Goal: Navigation & Orientation: Understand site structure

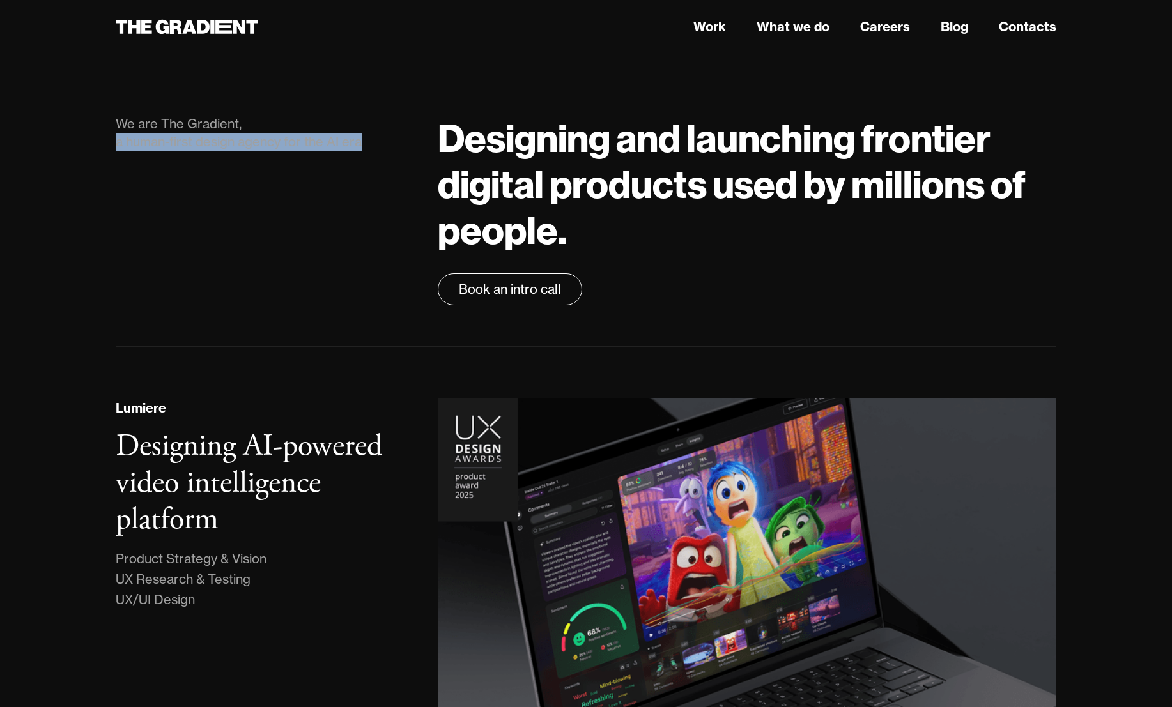
drag, startPoint x: 117, startPoint y: 139, endPoint x: 372, endPoint y: 149, distance: 255.7
click at [372, 149] on div "We are The Gradient, a human-first design agency for the AI era" at bounding box center [264, 133] width 296 height 36
copy div "a human-first design agency for the AI era"
click at [709, 29] on link "Work" at bounding box center [709, 26] width 33 height 19
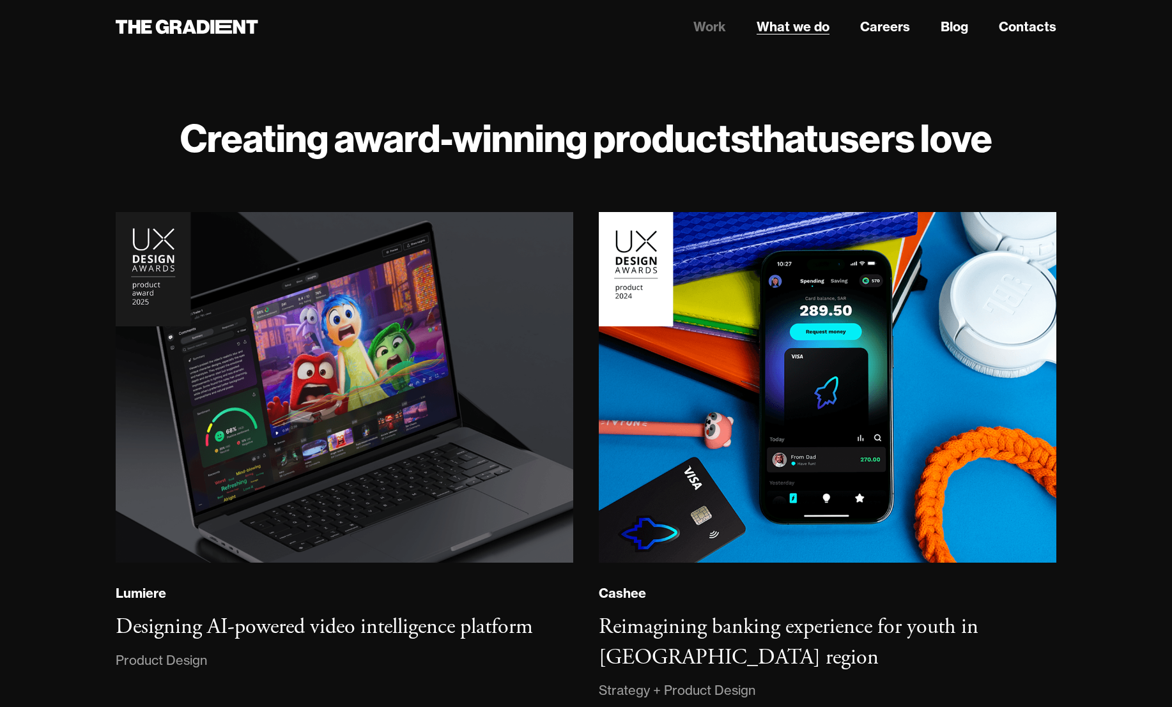
click at [798, 26] on link "What we do" at bounding box center [792, 26] width 73 height 19
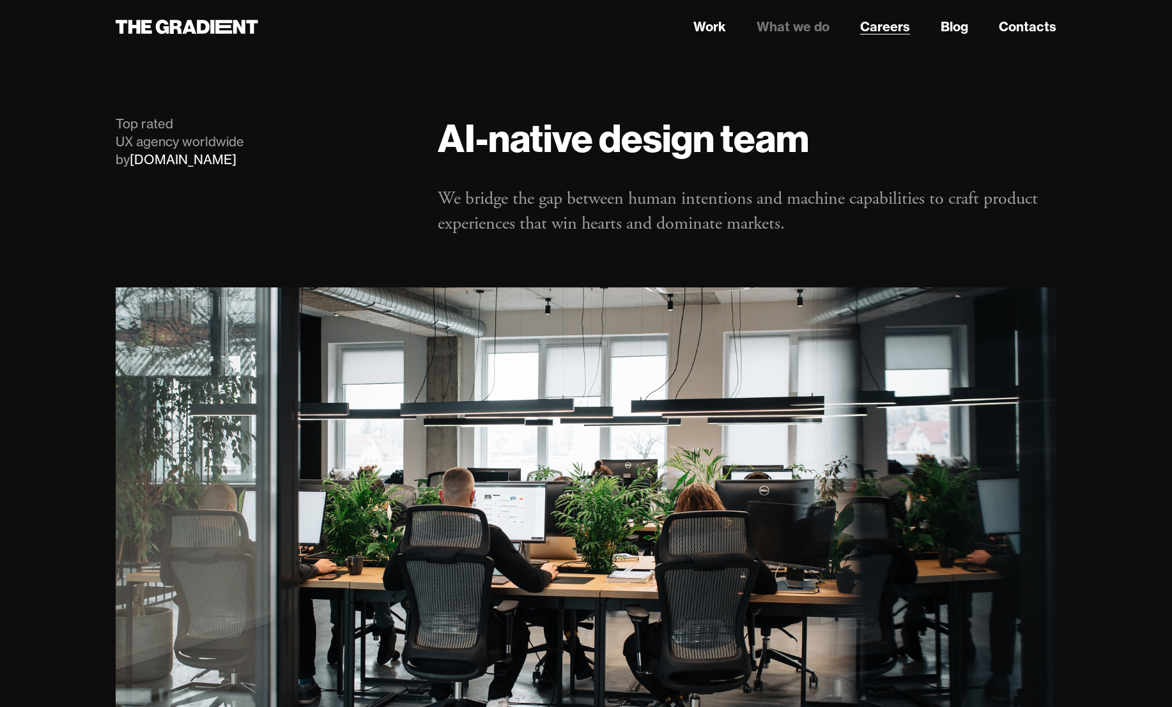
click at [892, 31] on link "Careers" at bounding box center [885, 26] width 50 height 19
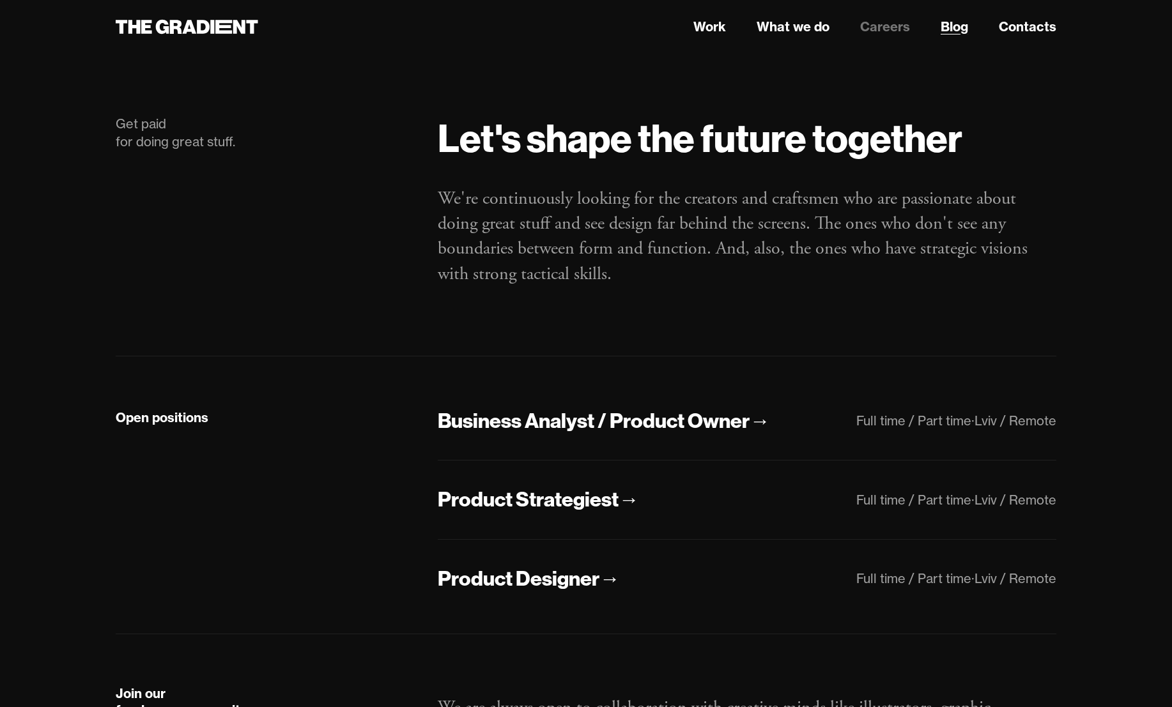
click at [951, 24] on link "Blog" at bounding box center [953, 26] width 27 height 19
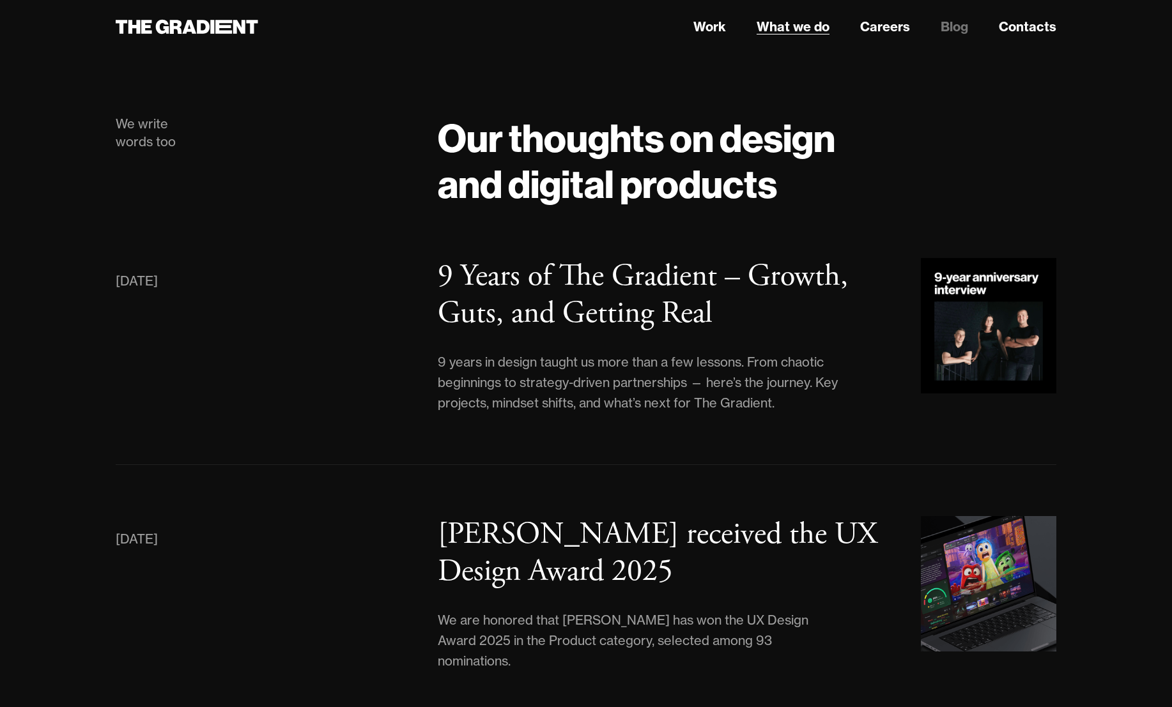
click at [795, 27] on link "What we do" at bounding box center [792, 26] width 73 height 19
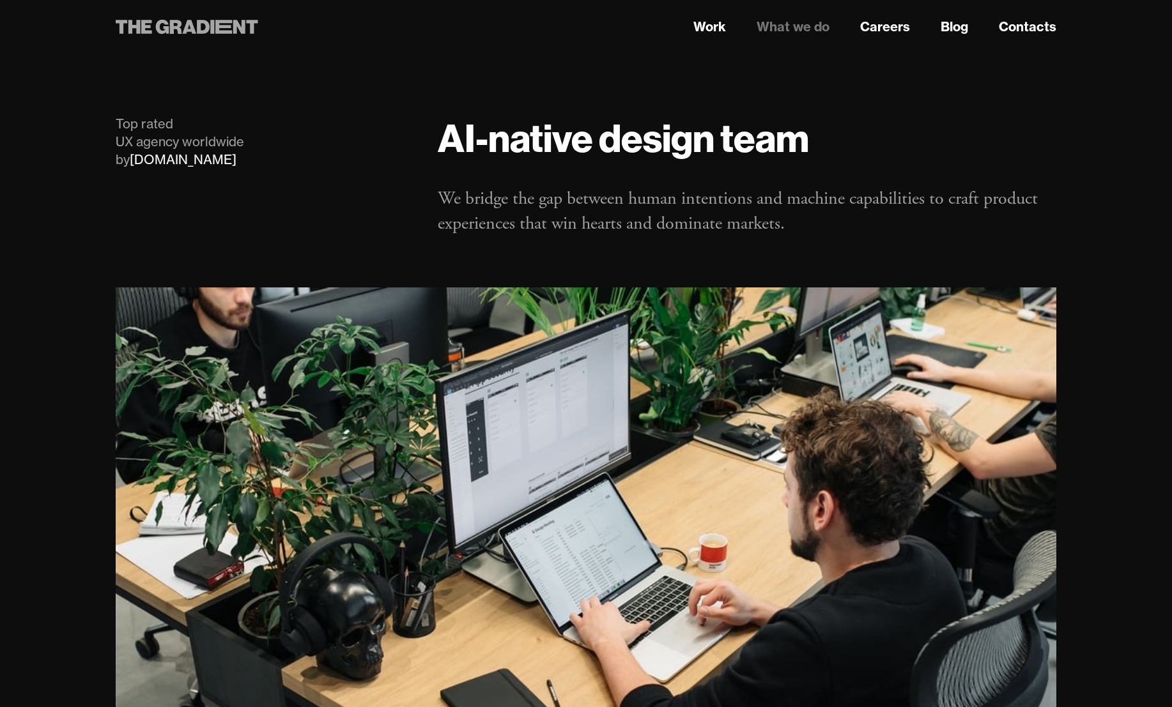
click at [193, 26] on icon at bounding box center [189, 27] width 14 height 14
